Goal: Check status

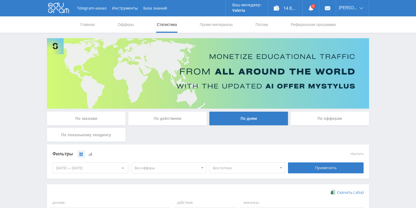
scroll to position [131, 0]
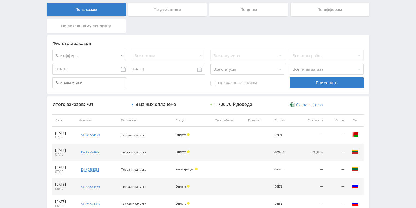
scroll to position [153, 0]
click at [154, 11] on div "По действиям" at bounding box center [167, 9] width 79 height 14
click at [0, 0] on input "По действиям" at bounding box center [0, 0] width 0 height 0
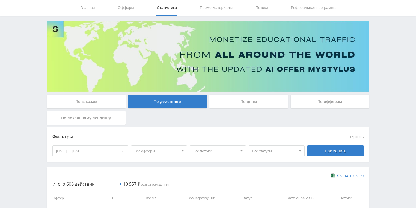
scroll to position [0, 0]
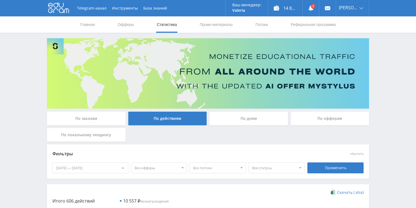
click at [253, 118] on div "По дням" at bounding box center [248, 119] width 79 height 14
click at [0, 0] on input "По дням" at bounding box center [0, 0] width 0 height 0
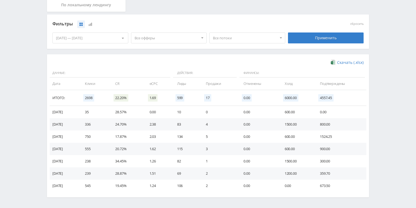
scroll to position [131, 0]
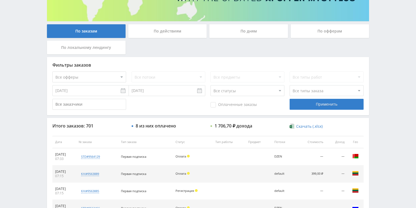
scroll to position [131, 0]
click at [164, 36] on div "По действиям" at bounding box center [167, 31] width 79 height 14
click at [0, 0] on input "По действиям" at bounding box center [0, 0] width 0 height 0
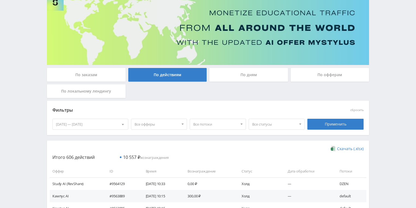
click at [243, 77] on div "По дням" at bounding box center [248, 75] width 79 height 14
click at [0, 0] on input "По дням" at bounding box center [0, 0] width 0 height 0
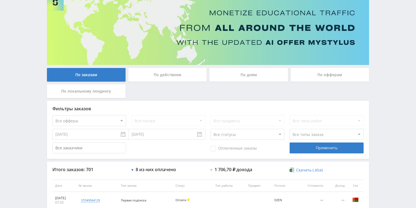
click at [176, 72] on div "По действиям" at bounding box center [167, 75] width 79 height 14
click at [0, 0] on input "По действиям" at bounding box center [0, 0] width 0 height 0
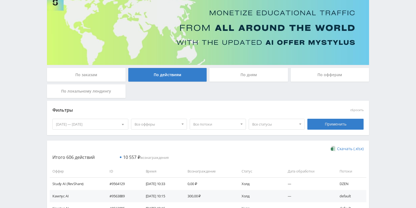
click at [249, 71] on div "По дням" at bounding box center [248, 75] width 79 height 14
click at [0, 0] on input "По дням" at bounding box center [0, 0] width 0 height 0
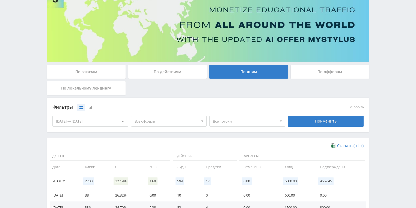
scroll to position [131, 0]
